Goal: Download file/media

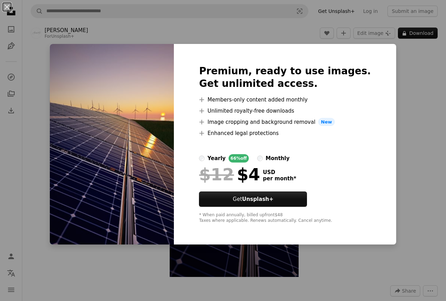
click at [422, 271] on div "An X shape Premium, ready to use images. Get unlimited access. A plus sign Memb…" at bounding box center [223, 150] width 446 height 301
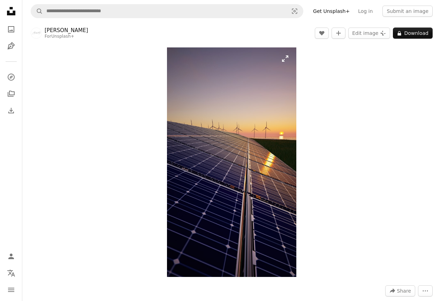
click at [232, 147] on img "Zoom in on this image" at bounding box center [231, 161] width 129 height 229
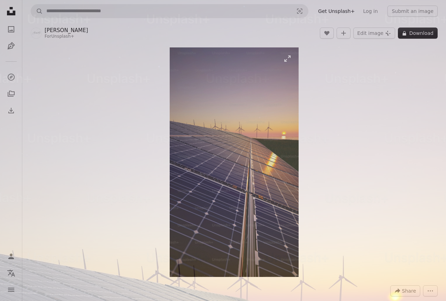
scroll to position [238, 0]
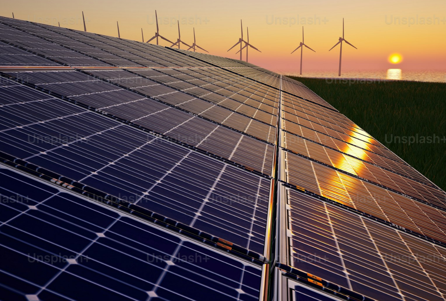
click at [441, 296] on div at bounding box center [441, 296] width 0 height 0
click at [164, 159] on img "Zoom out on this image" at bounding box center [223, 159] width 447 height 794
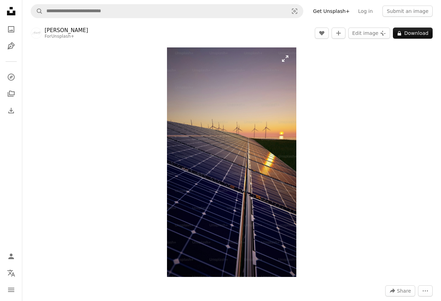
click at [249, 113] on img "Zoom in on this image" at bounding box center [231, 161] width 129 height 229
